Goal: Task Accomplishment & Management: Use online tool/utility

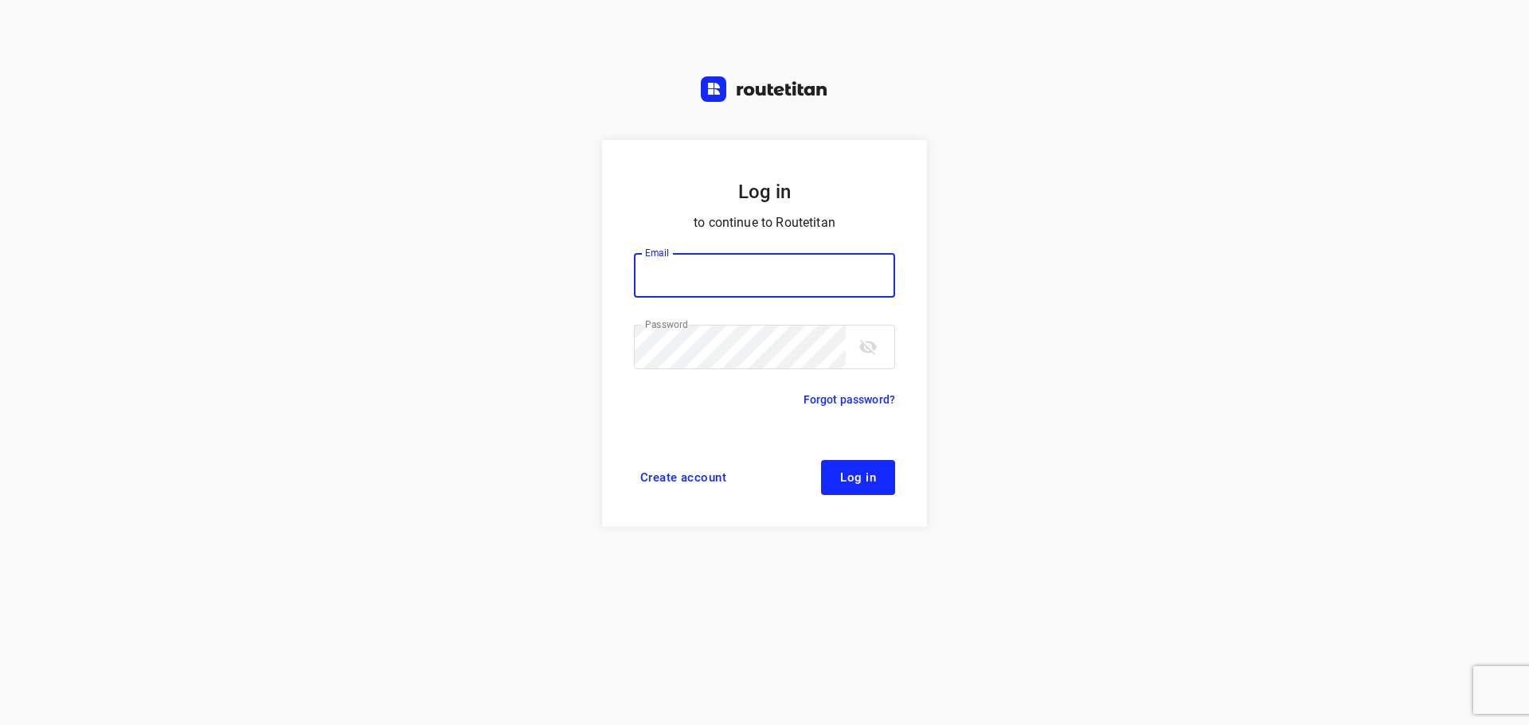
type input "[PERSON_NAME][EMAIL_ADDRESS][DOMAIN_NAME]"
drag, startPoint x: 0, startPoint y: 0, endPoint x: 837, endPoint y: 467, distance: 958.5
click at [837, 467] on button "Log in" at bounding box center [858, 477] width 74 height 35
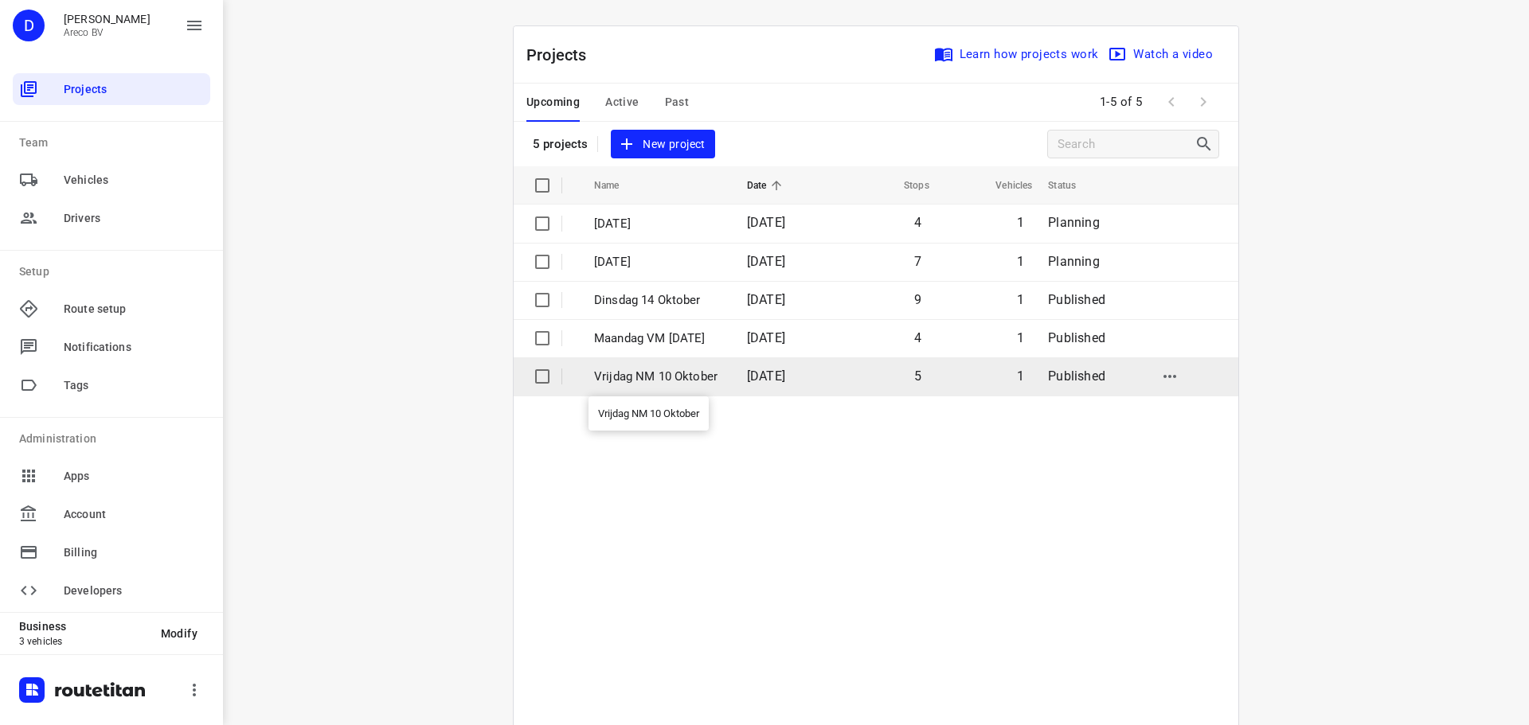
click at [650, 373] on p "Vrijdag NM 10 Oktober" at bounding box center [658, 377] width 129 height 18
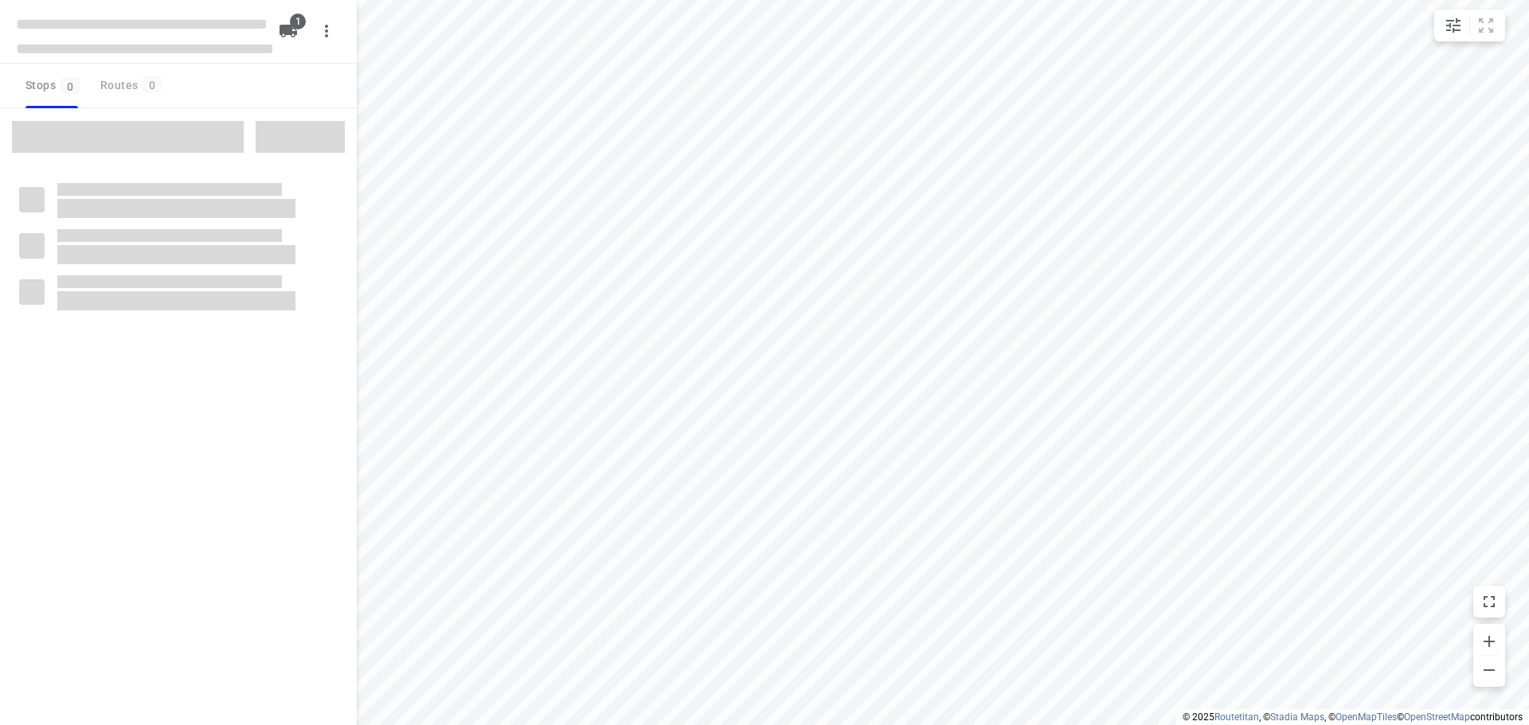
type input "distance"
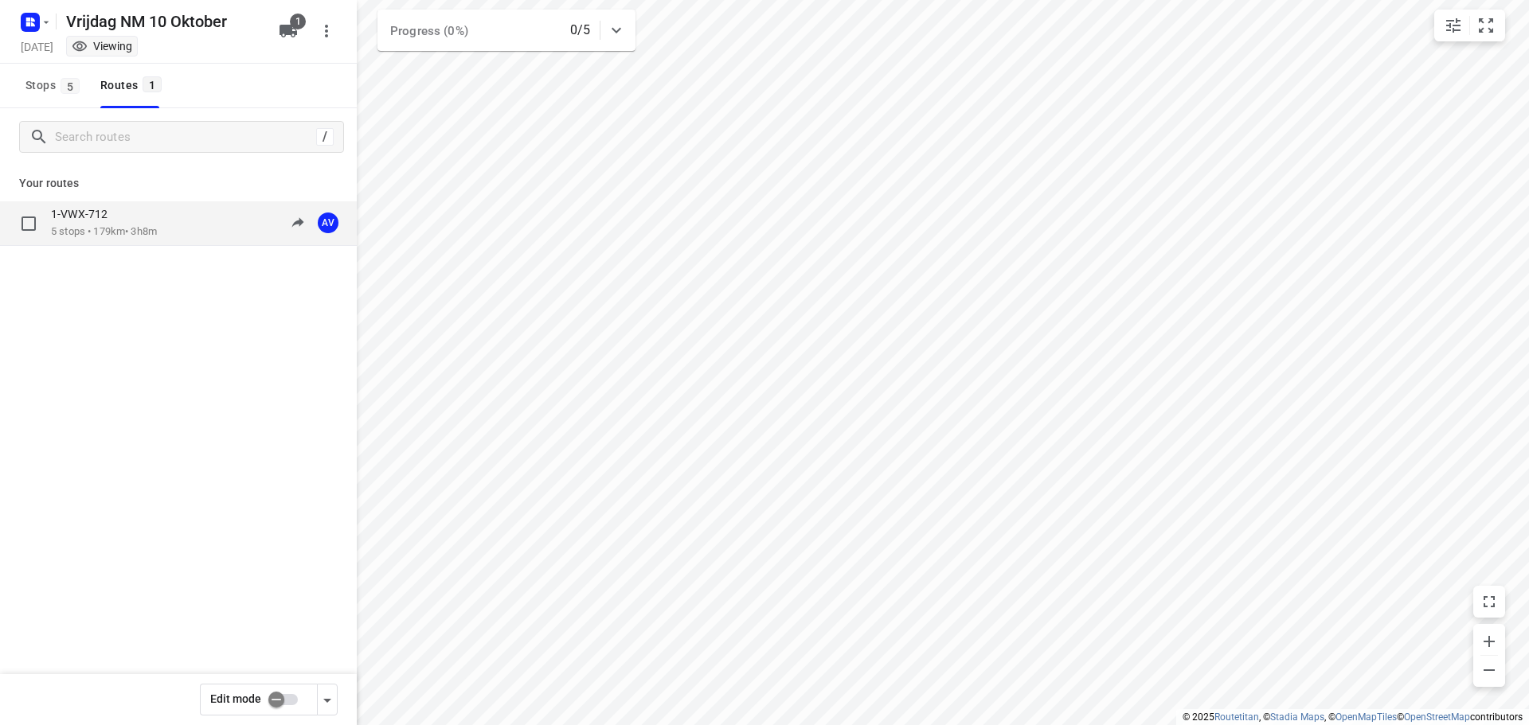
click at [120, 225] on p "5 stops • 179km • 3h8m" at bounding box center [104, 232] width 106 height 15
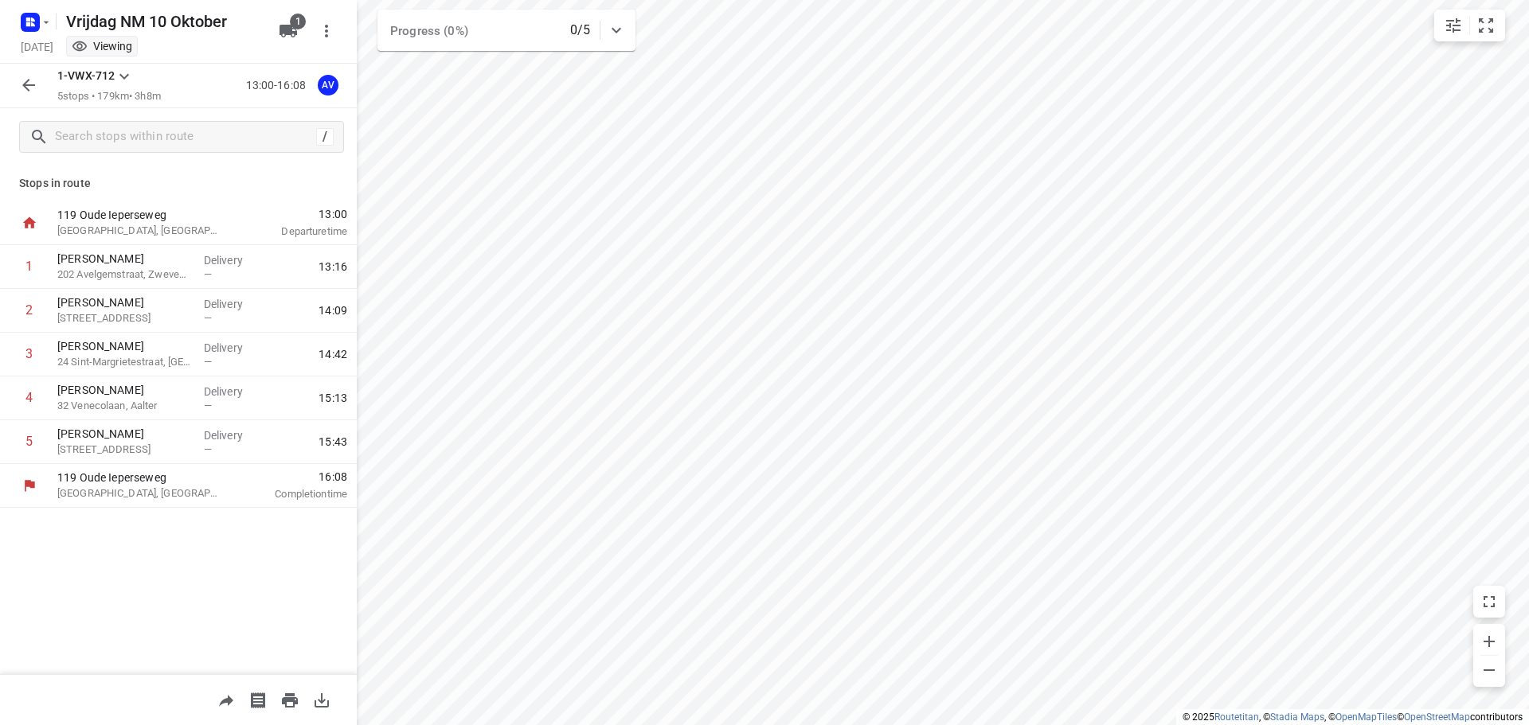
click at [25, 83] on icon "button" at bounding box center [28, 85] width 19 height 19
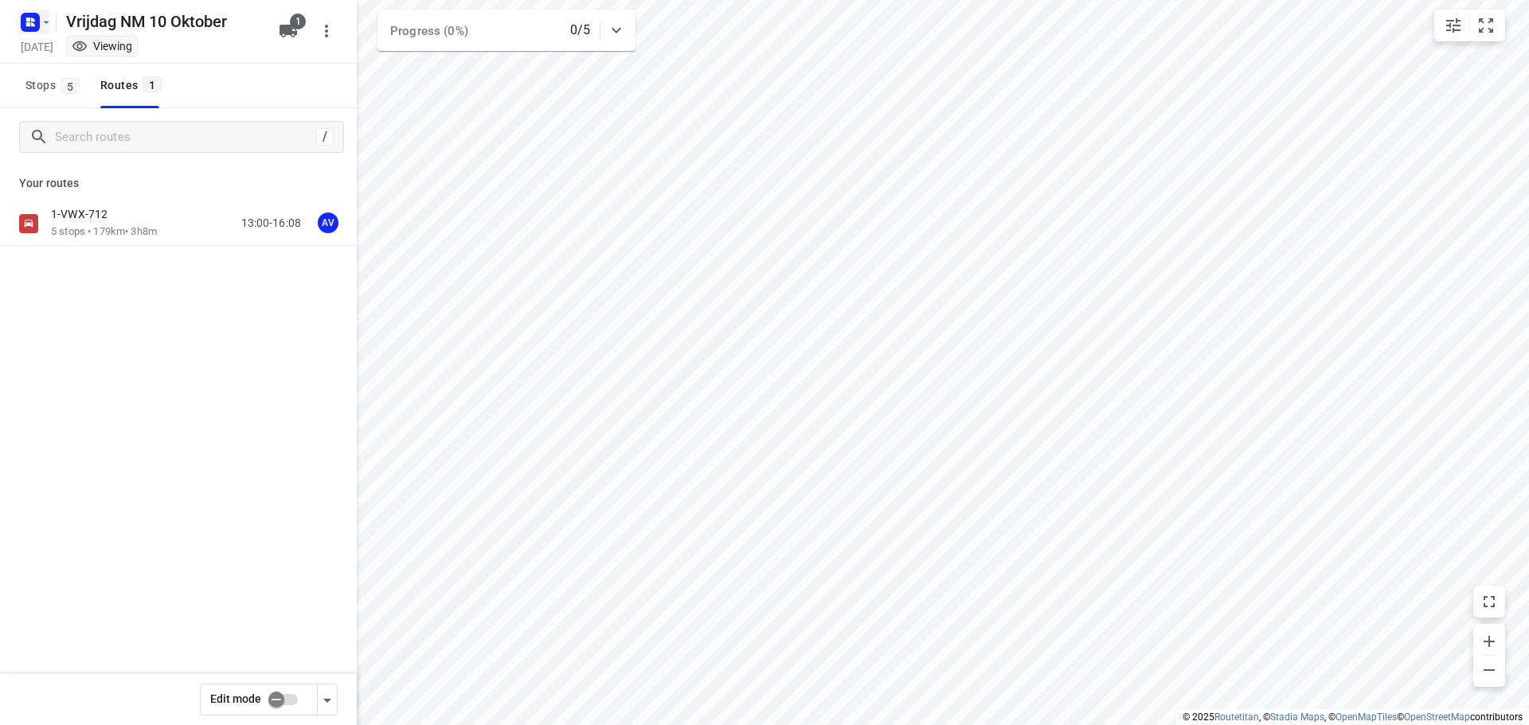
click at [43, 21] on icon "button" at bounding box center [46, 22] width 13 height 13
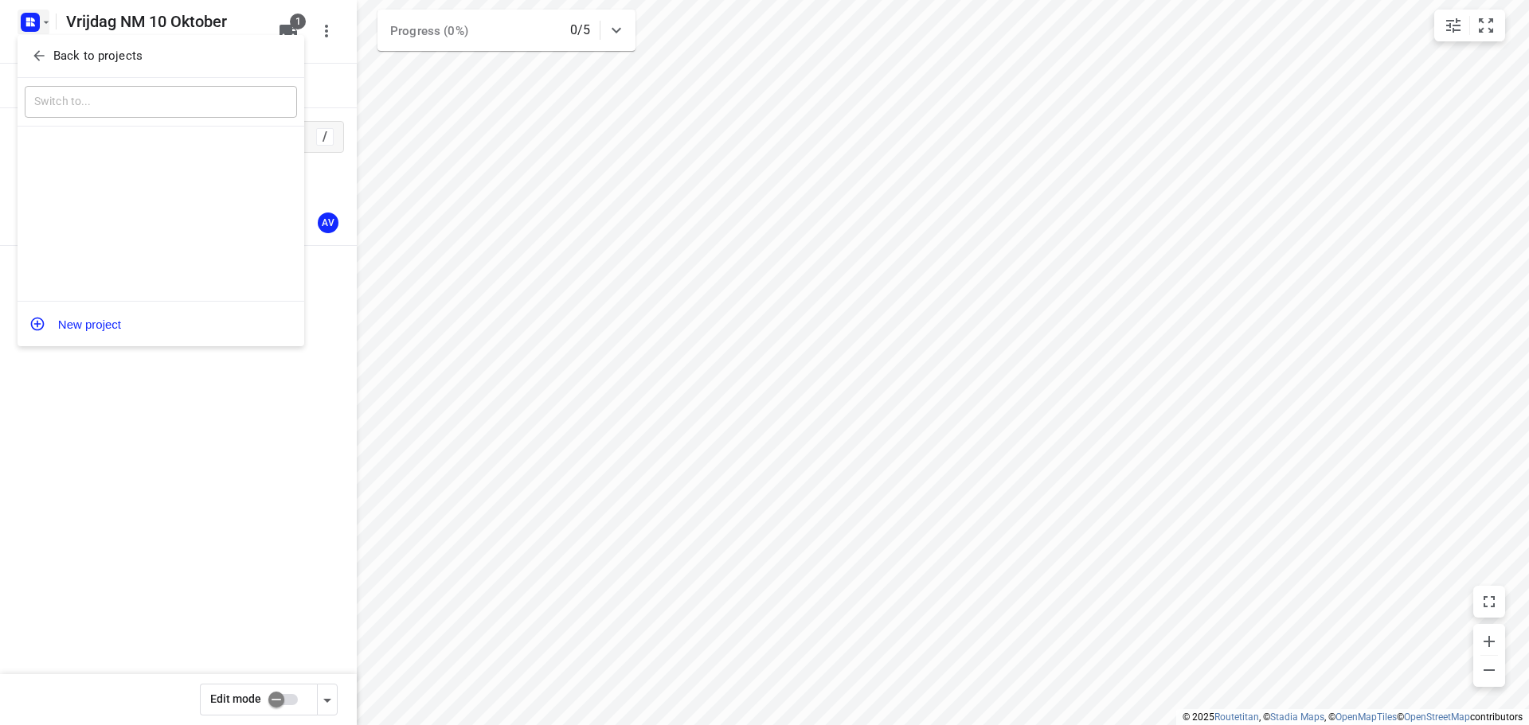
click at [34, 18] on div at bounding box center [764, 362] width 1529 height 725
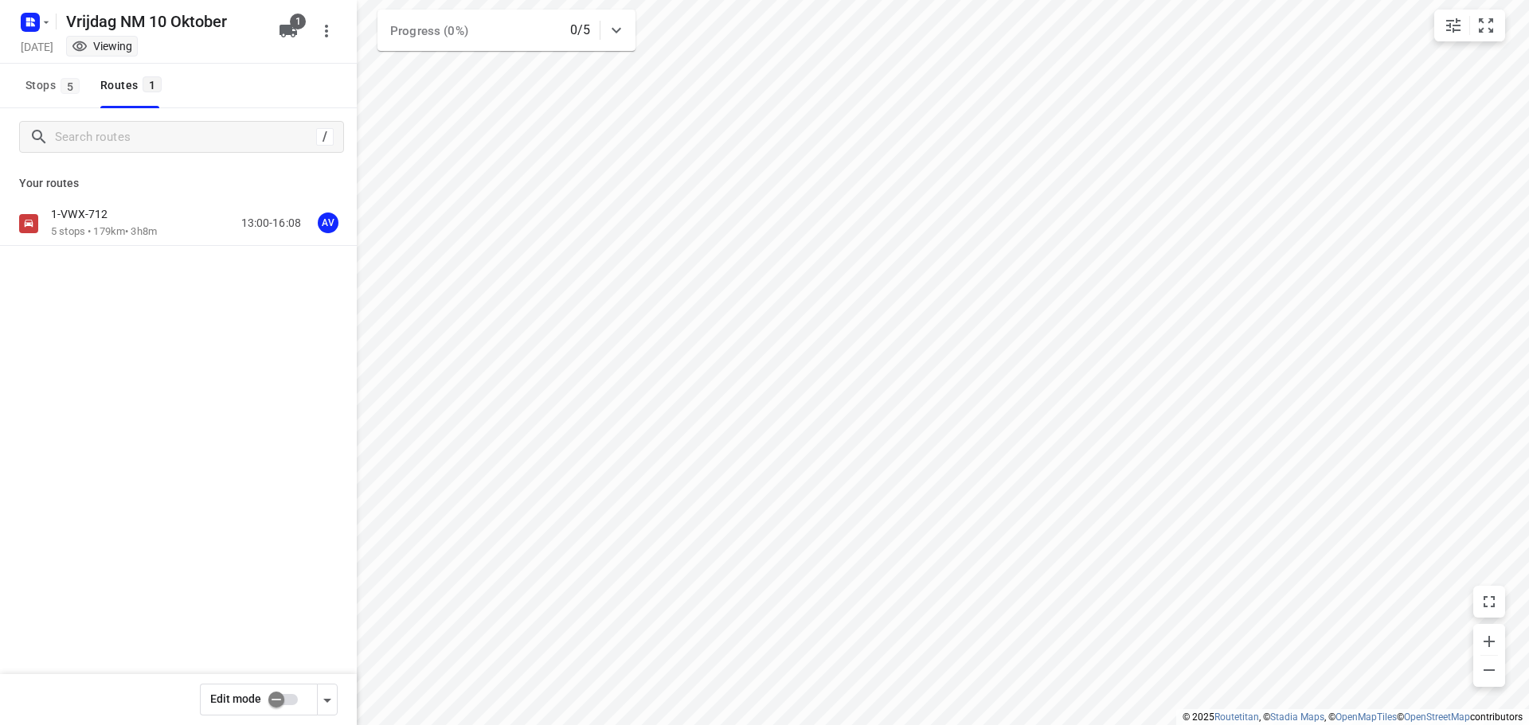
click at [34, 18] on div "Back to projects ​ New project" at bounding box center [764, 362] width 1529 height 725
click at [35, 27] on rect "button" at bounding box center [30, 22] width 19 height 19
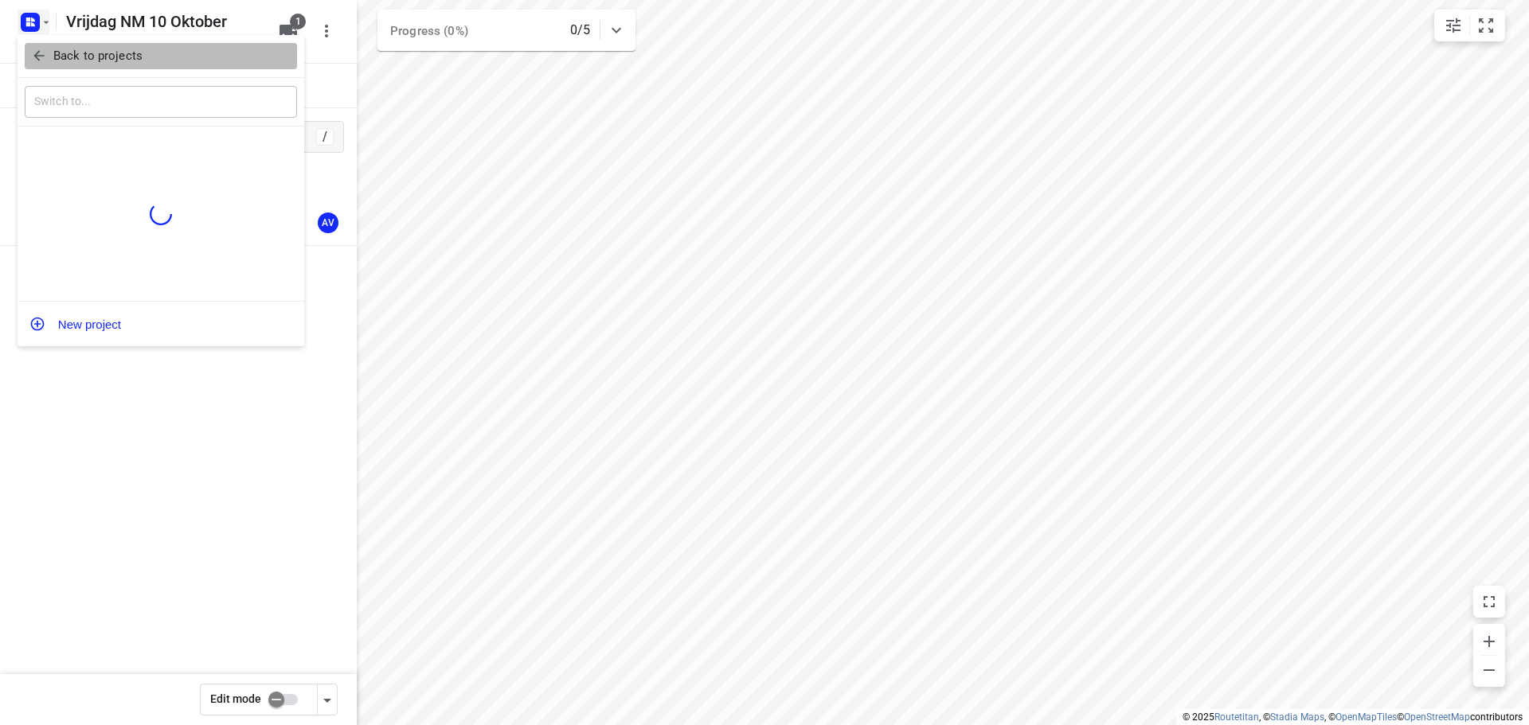
click at [34, 56] on icon "button" at bounding box center [38, 56] width 10 height 10
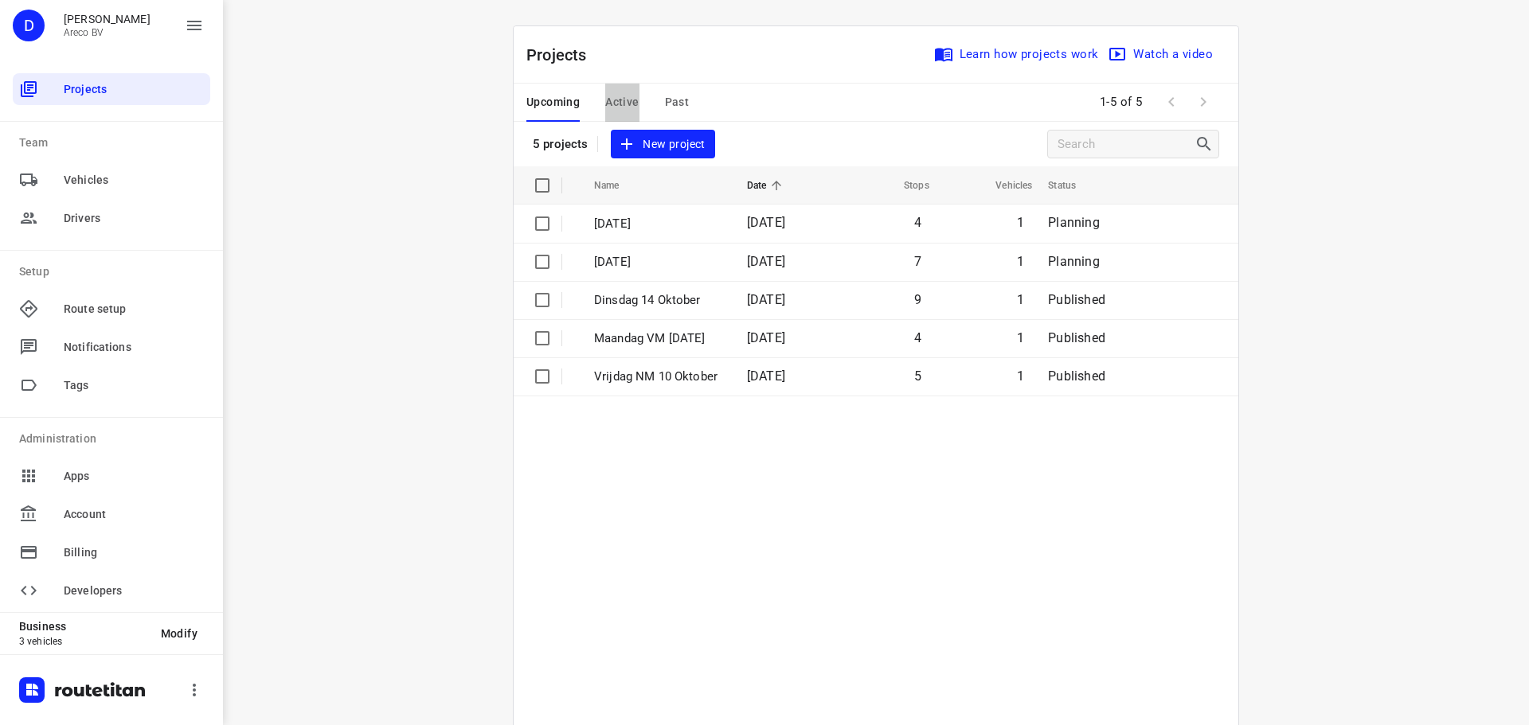
click at [610, 100] on span "Active" at bounding box center [621, 102] width 33 height 20
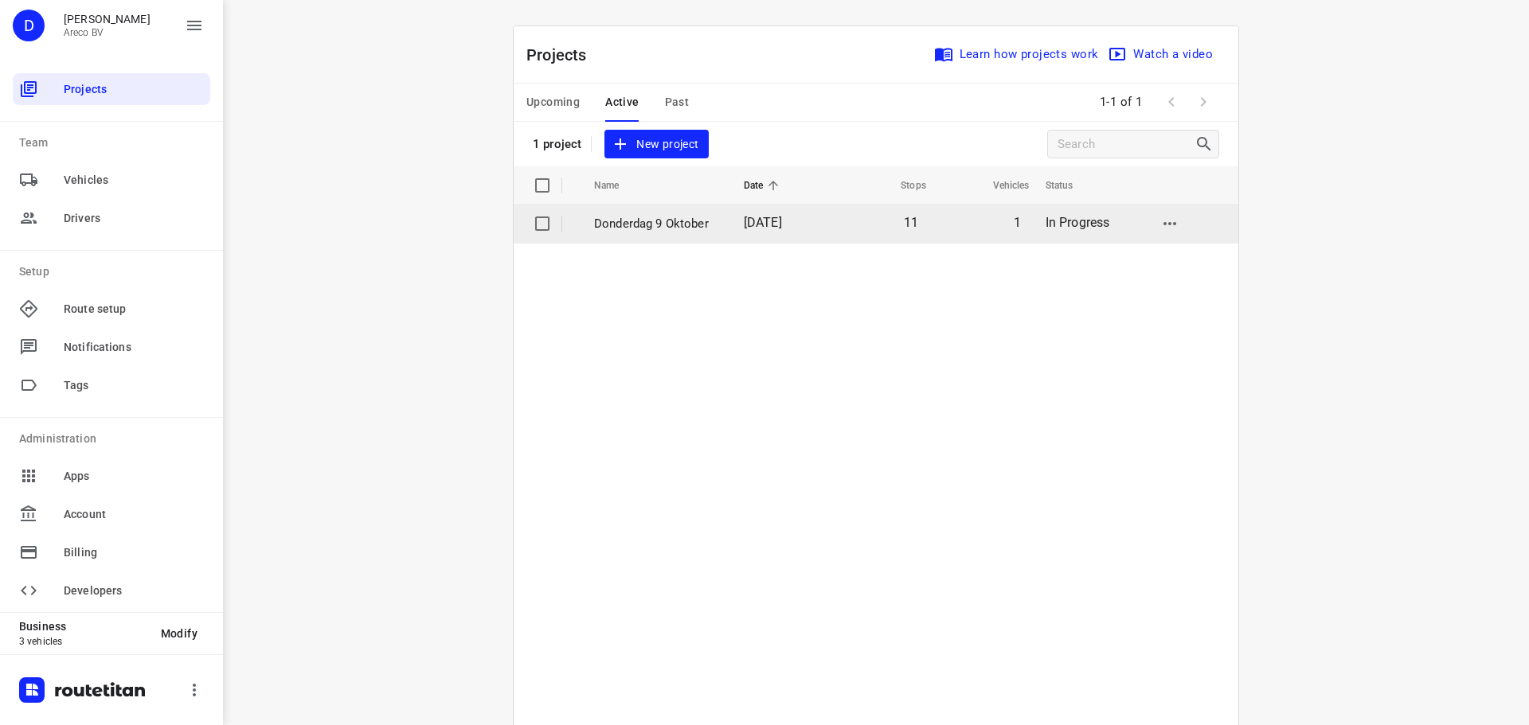
click at [667, 227] on p "Donderdag 9 Oktober" at bounding box center [657, 224] width 126 height 18
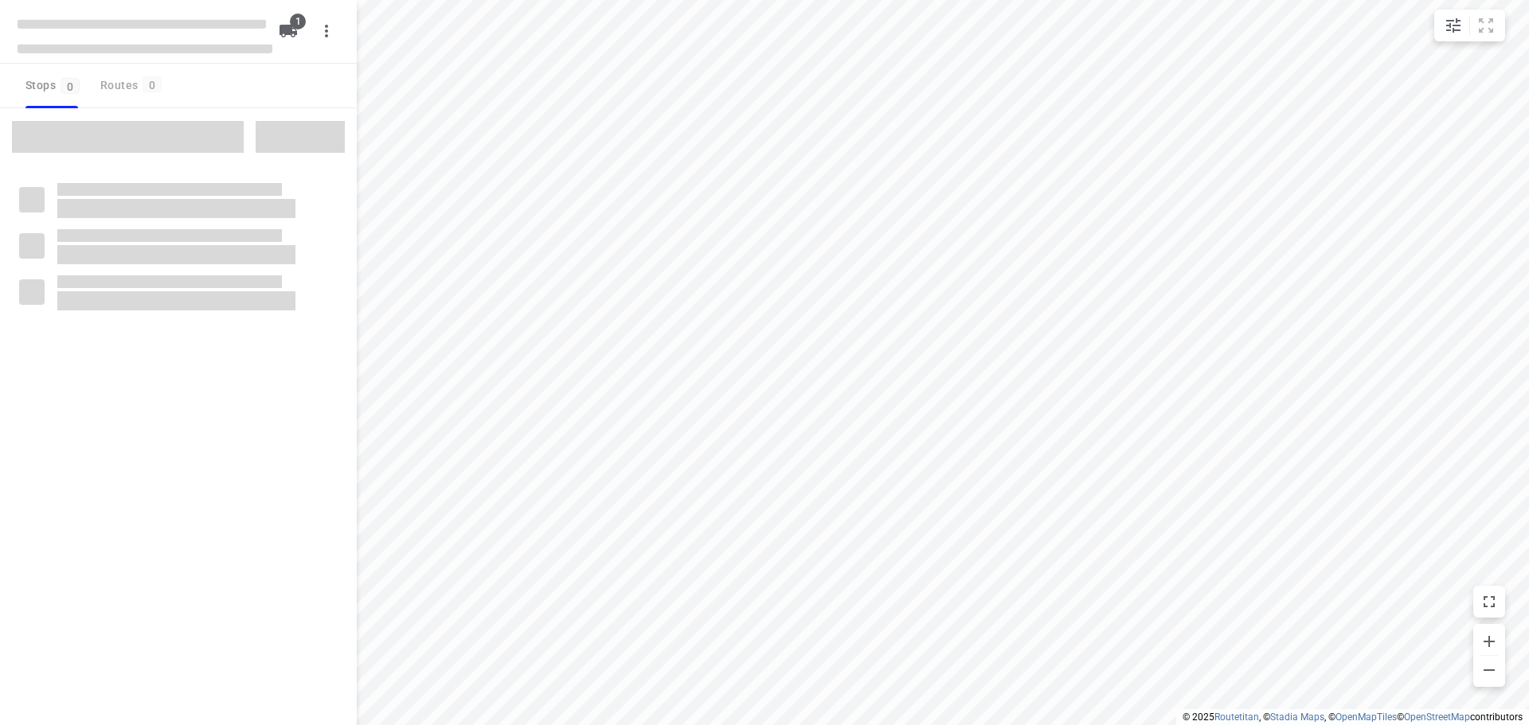
type input "distance"
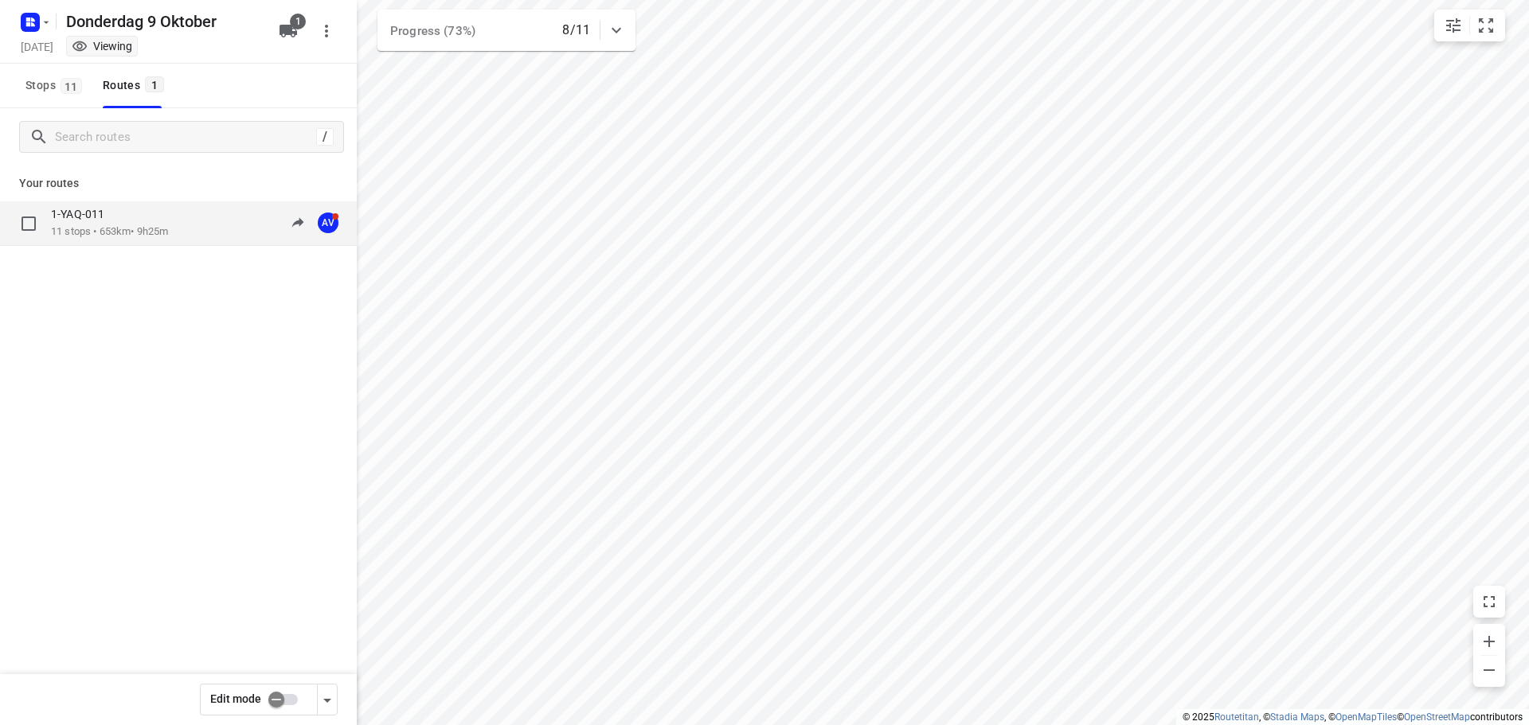
click at [115, 222] on div "1-YAQ-011" at bounding box center [109, 216] width 117 height 18
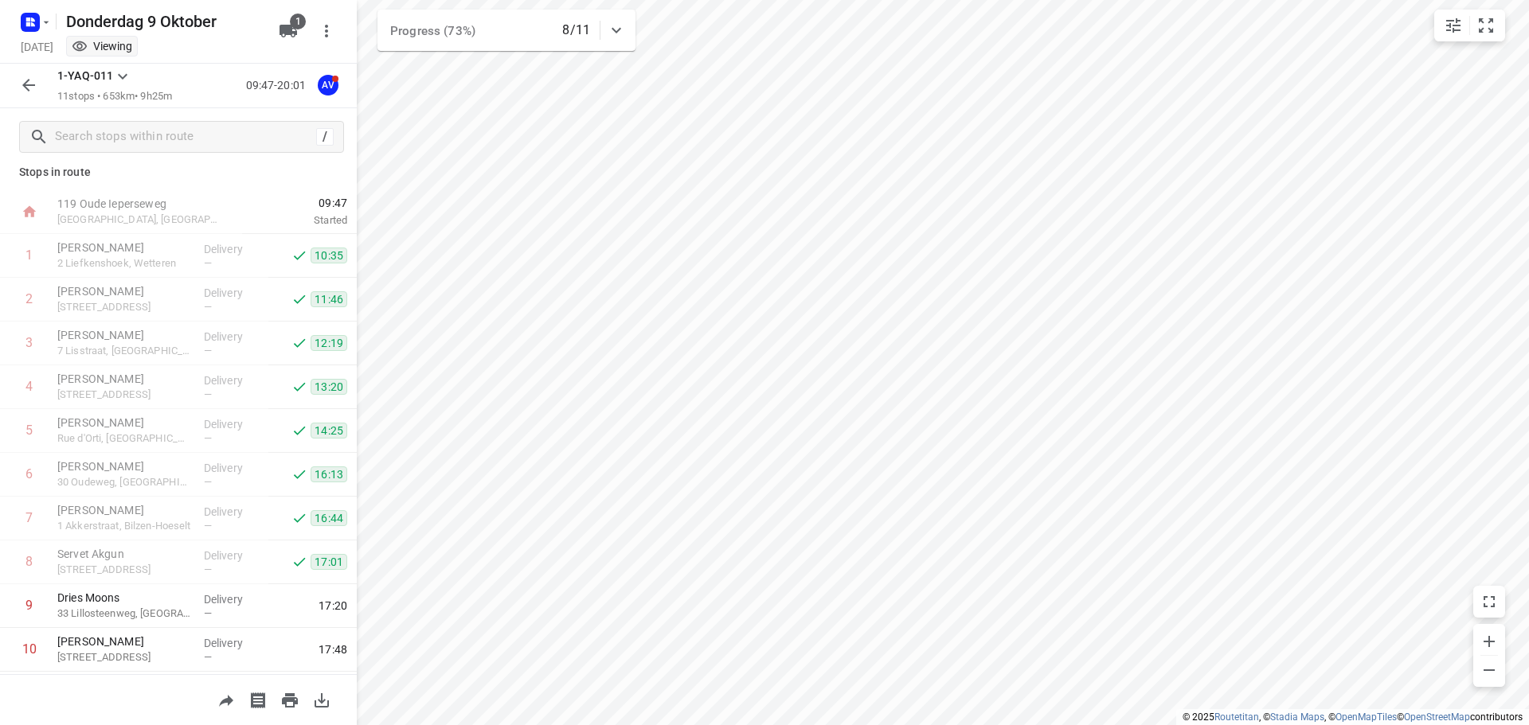
scroll to position [96, 0]
